Goal: Task Accomplishment & Management: Manage account settings

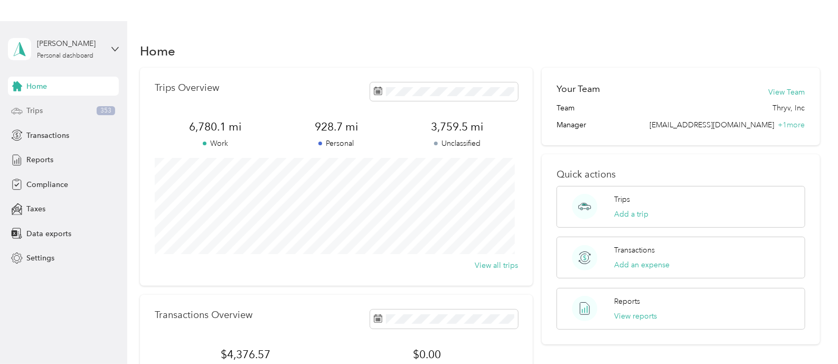
click at [38, 110] on span "Trips" at bounding box center [34, 110] width 16 height 11
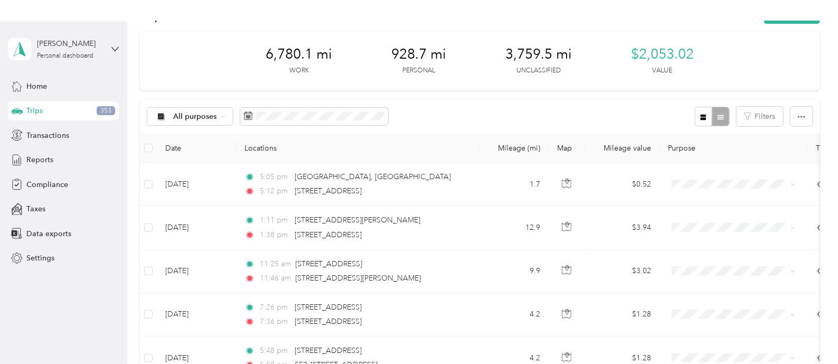
scroll to position [34, 0]
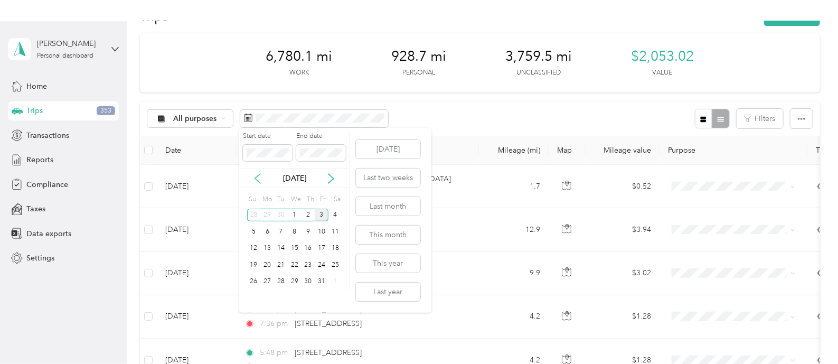
click at [257, 177] on icon at bounding box center [258, 178] width 11 height 11
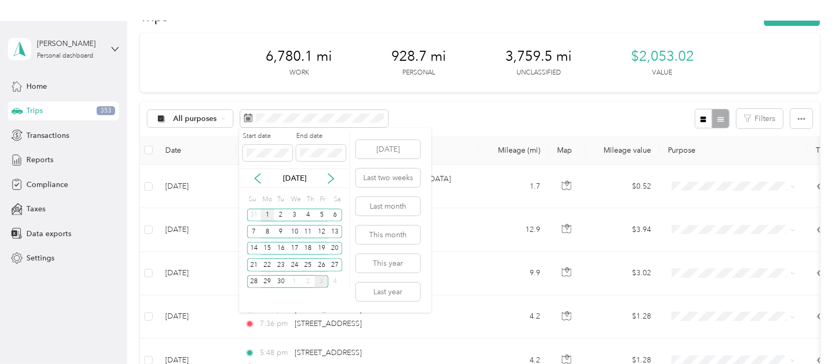
click at [268, 211] on div "1" at bounding box center [268, 215] width 14 height 13
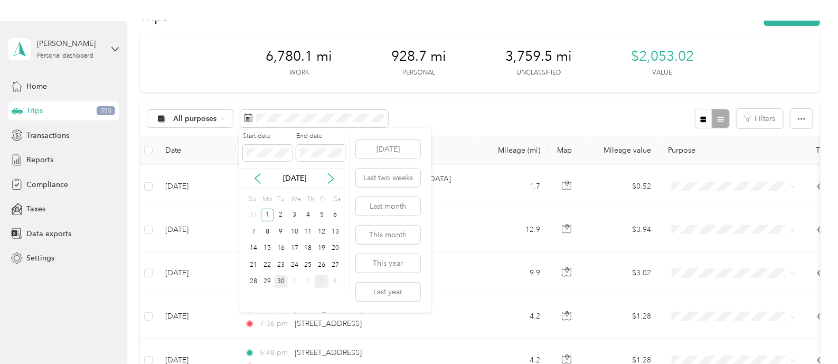
click at [283, 278] on div "30" at bounding box center [281, 281] width 14 height 13
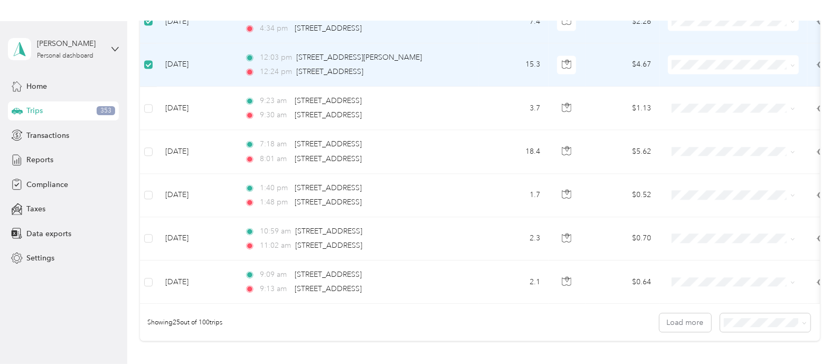
scroll to position [984, 0]
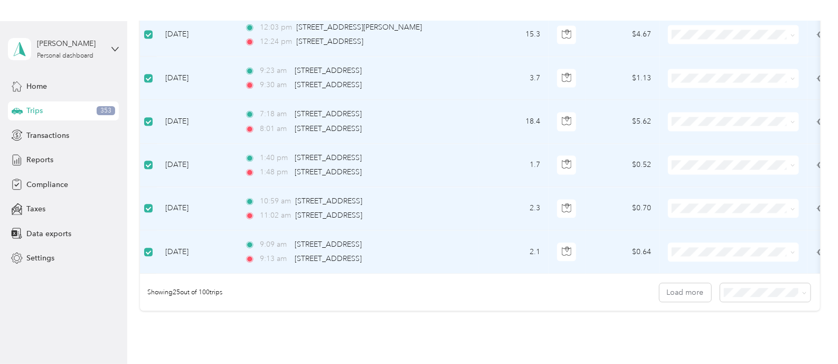
scroll to position [1037, 0]
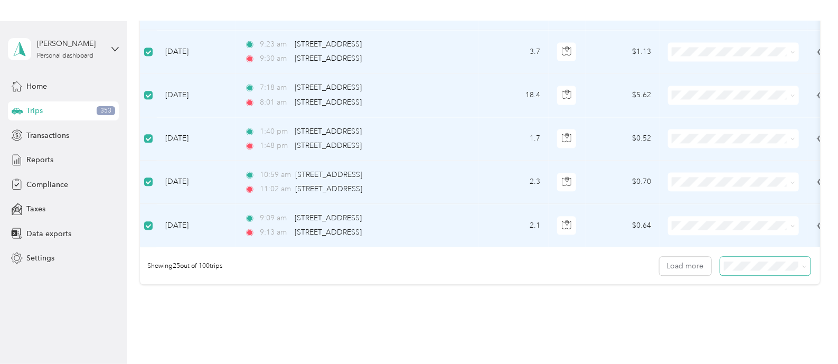
click at [799, 272] on span at bounding box center [803, 265] width 8 height 11
click at [803, 269] on icon at bounding box center [805, 266] width 5 height 5
click at [762, 328] on div "100 per load" at bounding box center [761, 328] width 76 height 11
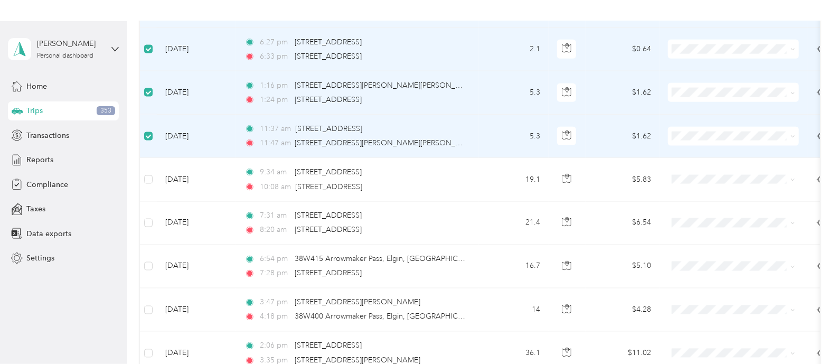
scroll to position [2386, 0]
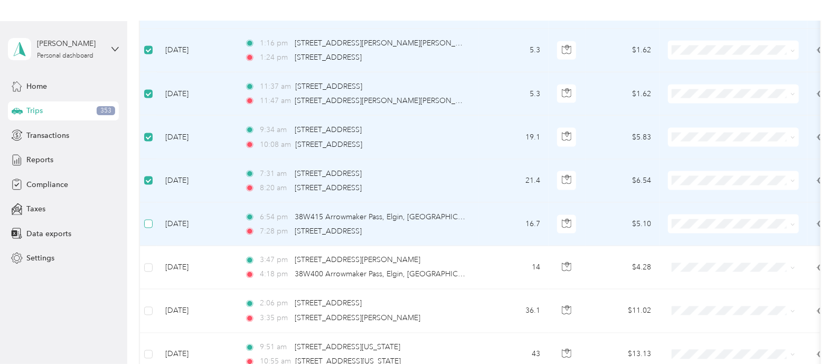
click at [150, 222] on label at bounding box center [148, 224] width 8 height 12
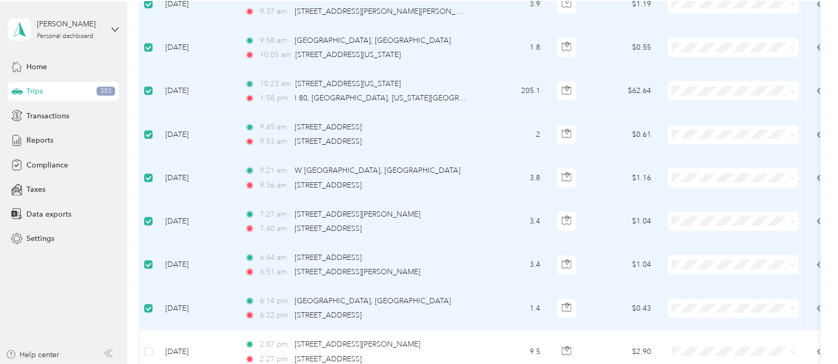
scroll to position [21, 0]
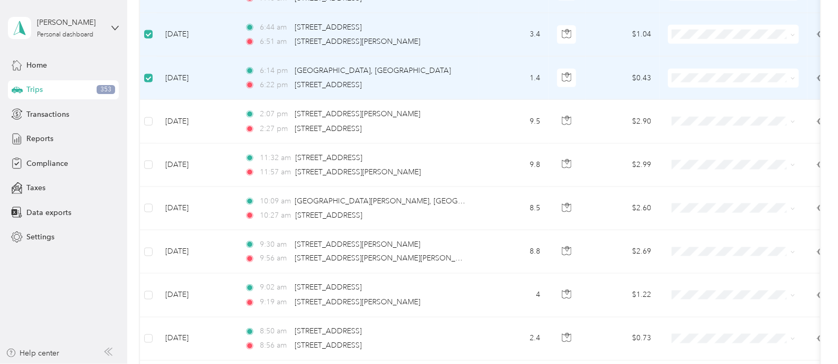
scroll to position [3954, 0]
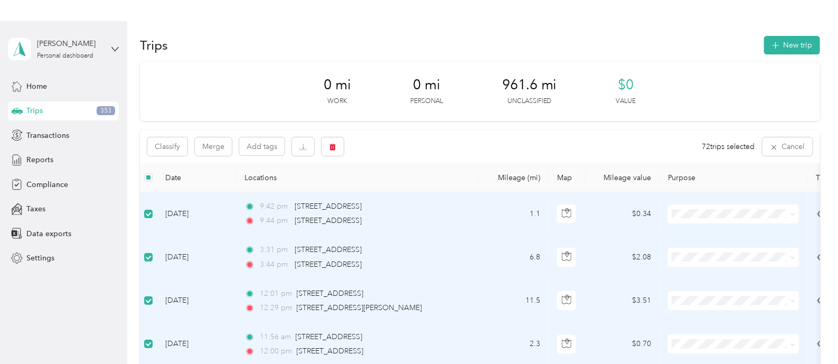
scroll to position [0, 0]
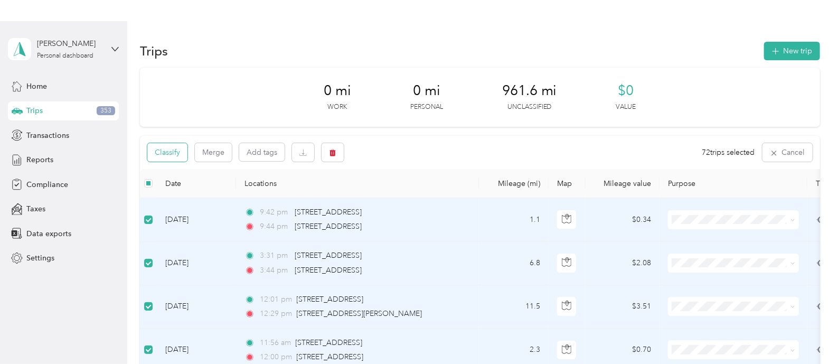
click at [161, 151] on button "Classify" at bounding box center [167, 152] width 40 height 18
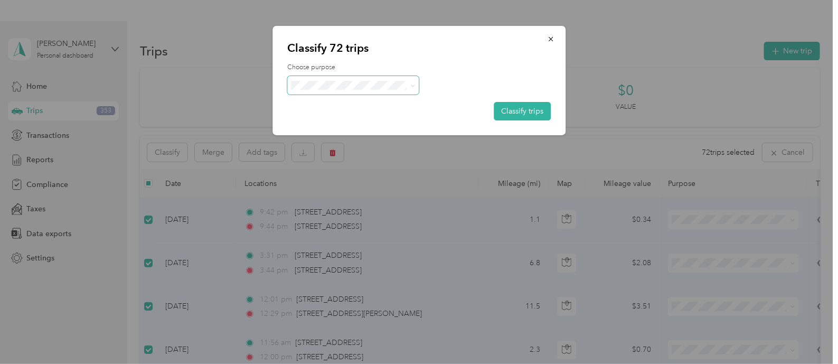
click at [414, 81] on span at bounding box center [413, 85] width 5 height 9
click at [344, 103] on span "Thryv, Inc" at bounding box center [362, 104] width 98 height 11
click at [528, 109] on button "Classify trips" at bounding box center [522, 111] width 57 height 18
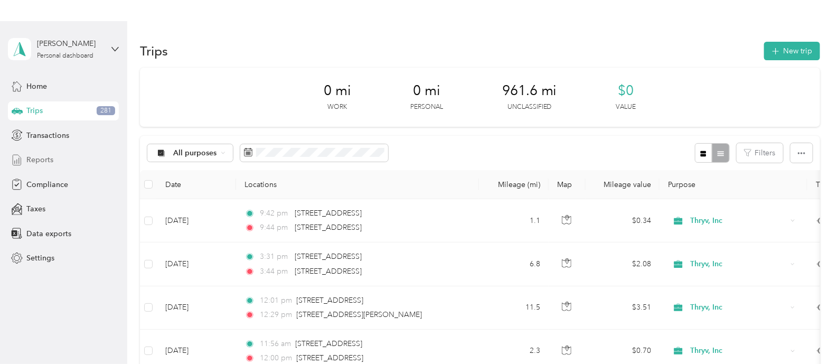
click at [48, 158] on span "Reports" at bounding box center [39, 159] width 27 height 11
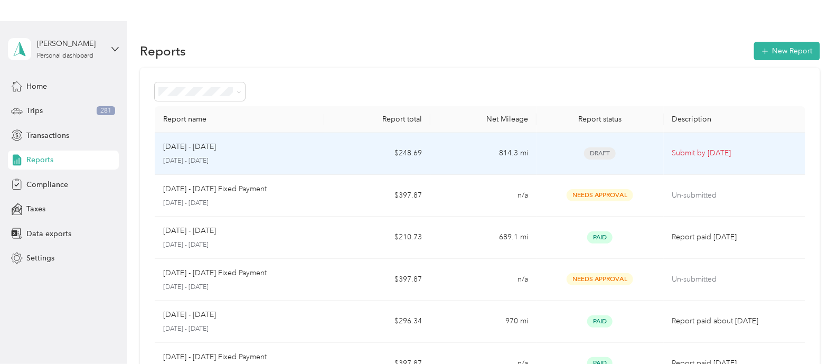
click at [324, 157] on td "$248.69" at bounding box center [377, 154] width 106 height 42
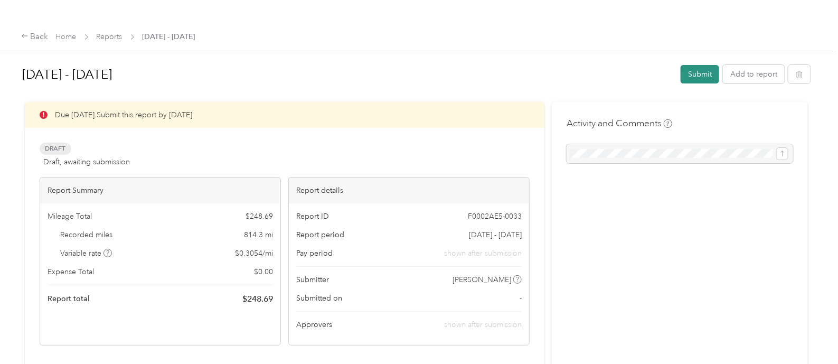
click at [691, 74] on button "Submit" at bounding box center [700, 74] width 39 height 18
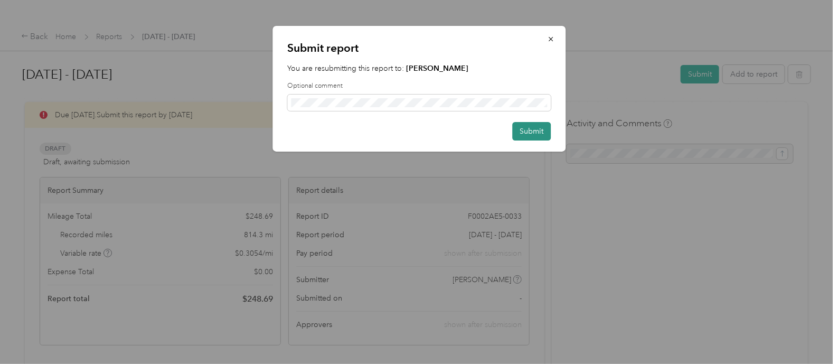
click at [534, 128] on button "Submit" at bounding box center [532, 131] width 39 height 18
